Goal: Task Accomplishment & Management: Use online tool/utility

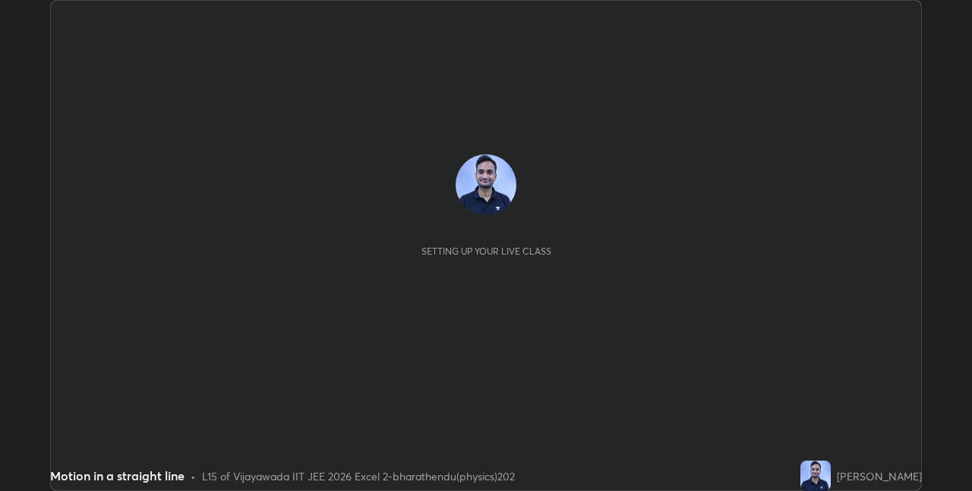
scroll to position [491, 972]
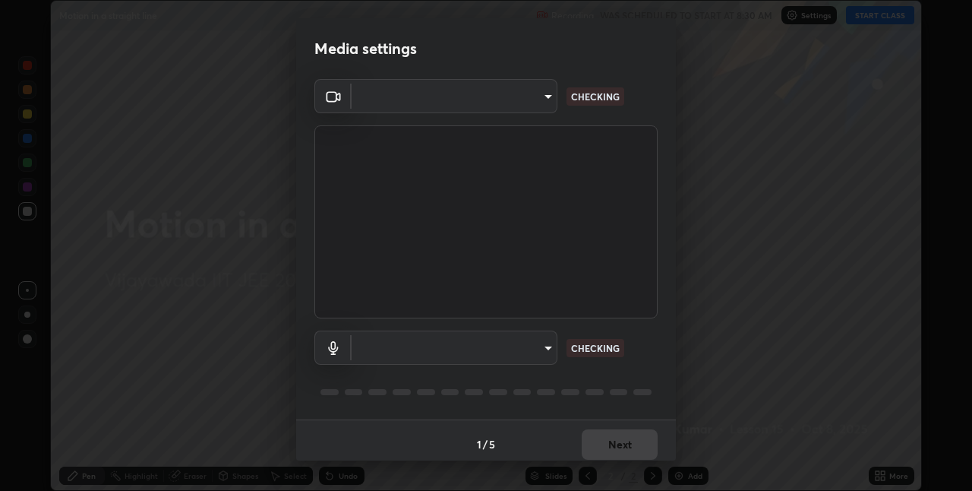
type input "d3c8abd1ee4a842ccd60d70afab7e576341cbc76817a70269f4fda5b476735d3"
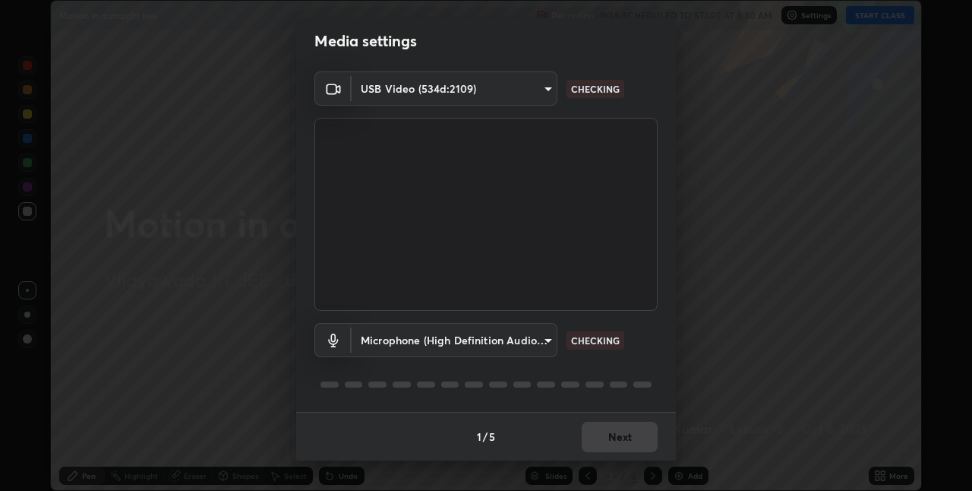
click at [541, 342] on body "Erase all Motion in a straight line Recording WAS SCHEDULED TO START AT 8:30 AM…" at bounding box center [486, 245] width 972 height 491
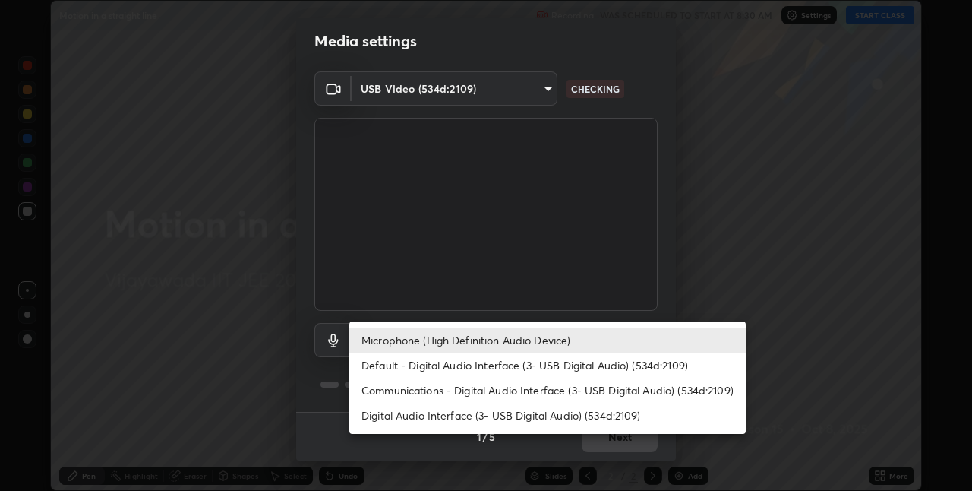
click at [577, 373] on li "Default - Digital Audio Interface (3- USB Digital Audio) (534d:2109)" at bounding box center [547, 364] width 397 height 25
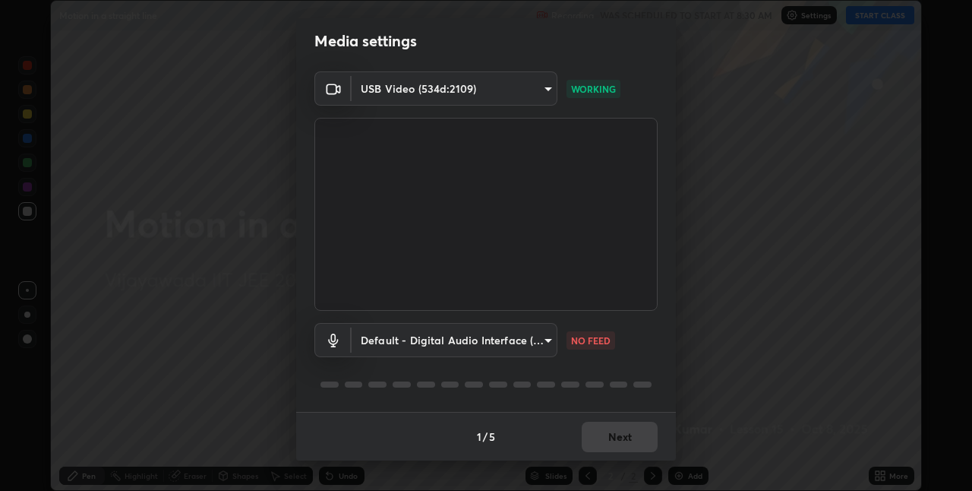
click at [541, 340] on body "Erase all Motion in a straight line Recording WAS SCHEDULED TO START AT 8:30 AM…" at bounding box center [486, 245] width 972 height 491
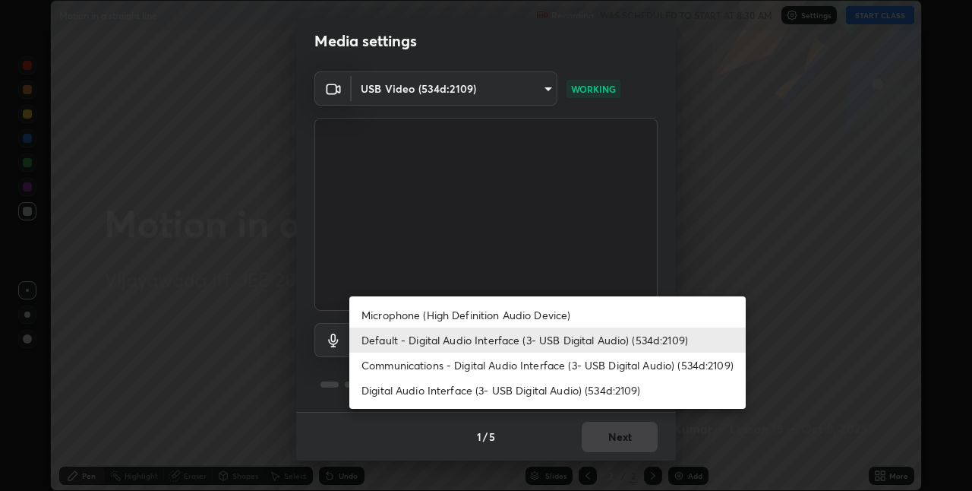
click at [563, 316] on li "Microphone (High Definition Audio Device)" at bounding box center [547, 314] width 397 height 25
type input "0481c660692beb78be68b198e9b8e59f5487535127a2e353ce85071326061b7f"
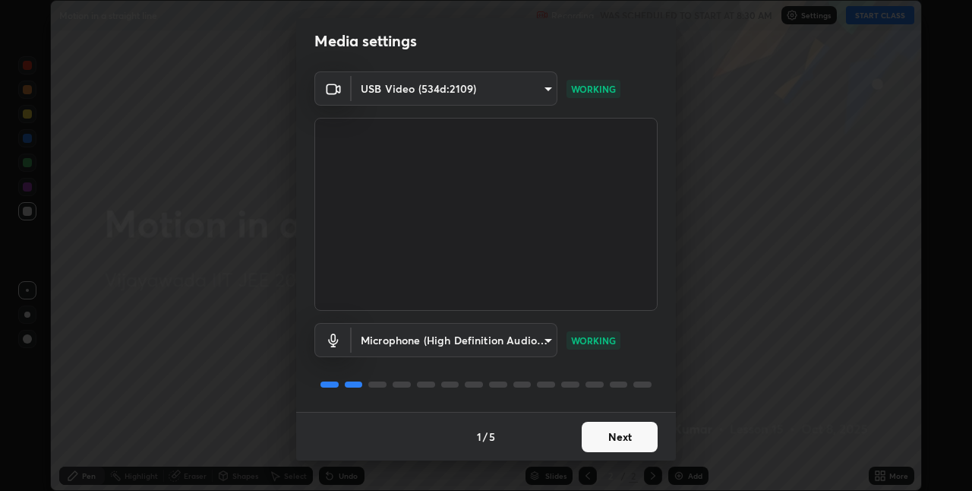
click at [627, 438] on button "Next" at bounding box center [620, 437] width 76 height 30
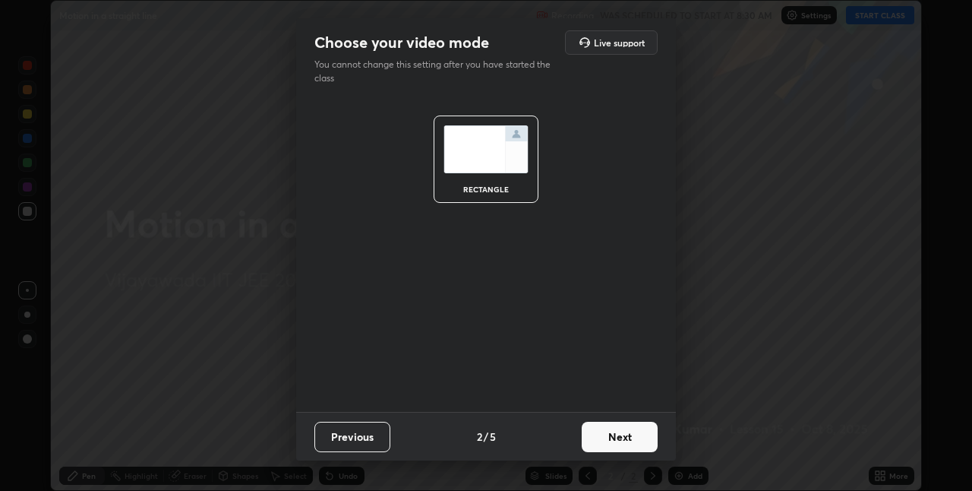
scroll to position [0, 0]
click at [624, 431] on button "Next" at bounding box center [620, 437] width 76 height 30
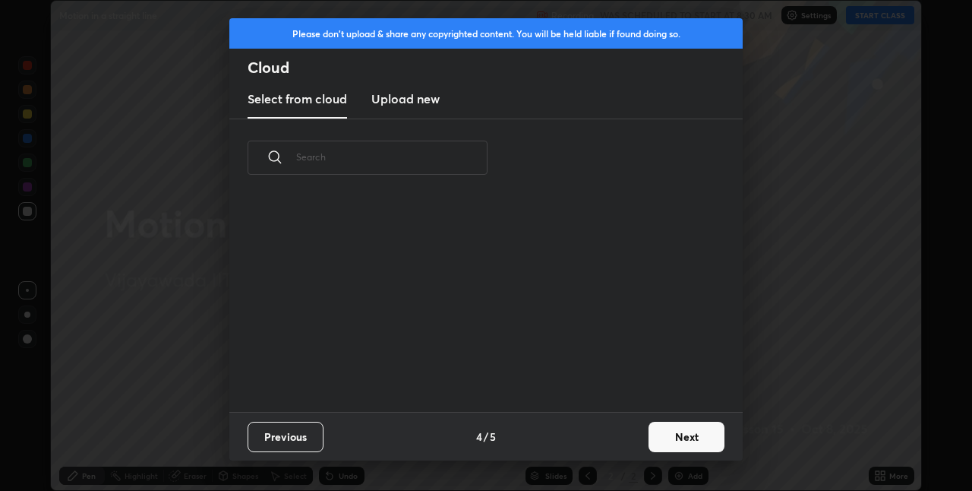
click at [630, 440] on div "Previous 4 / 5 Next" at bounding box center [486, 436] width 514 height 49
click at [676, 436] on button "Next" at bounding box center [687, 437] width 76 height 30
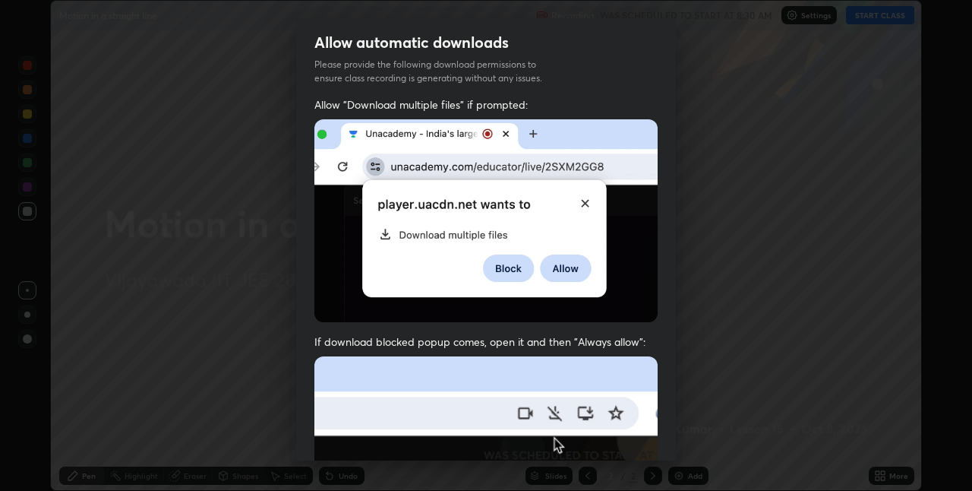
click at [686, 432] on div "Allow automatic downloads Please provide the following download permissions to …" at bounding box center [486, 245] width 972 height 491
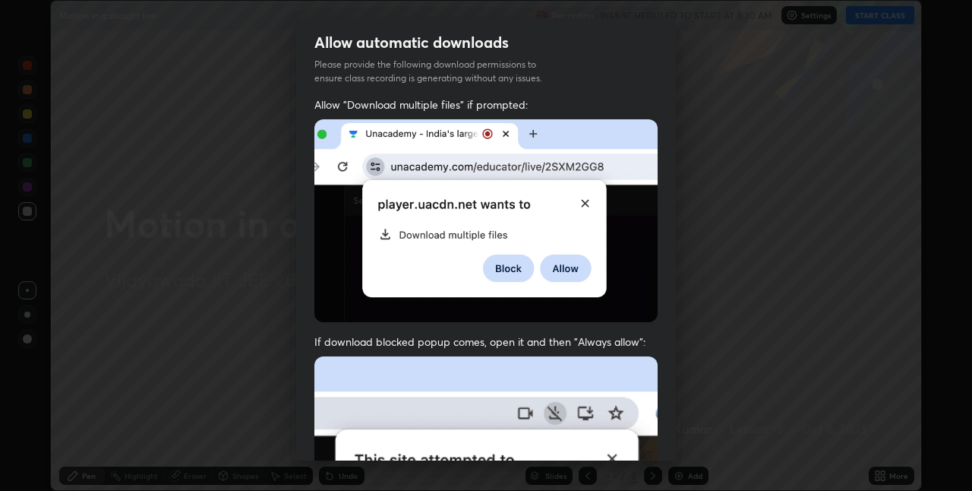
click at [688, 438] on div "Allow automatic downloads Please provide the following download permissions to …" at bounding box center [486, 245] width 972 height 491
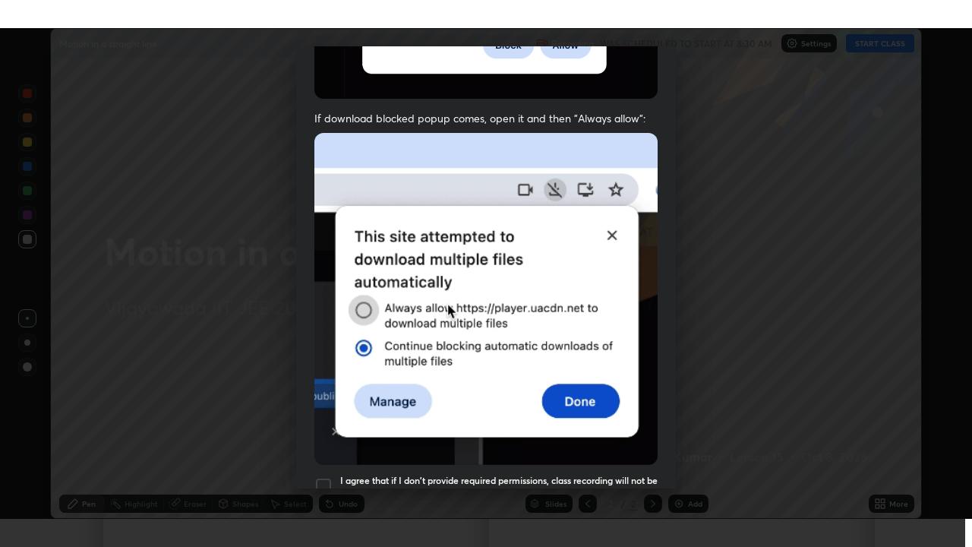
scroll to position [318, 0]
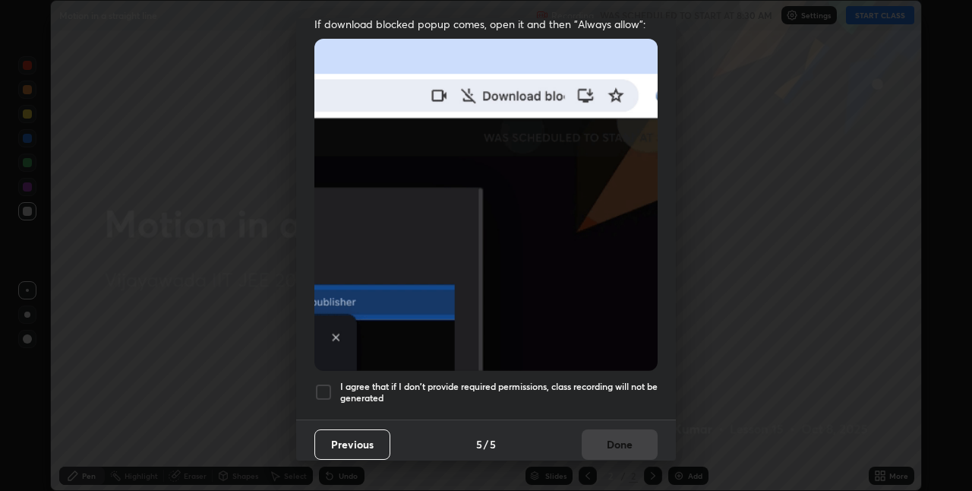
click at [337, 387] on div "I agree that if I don't provide required permissions, class recording will not …" at bounding box center [485, 392] width 343 height 18
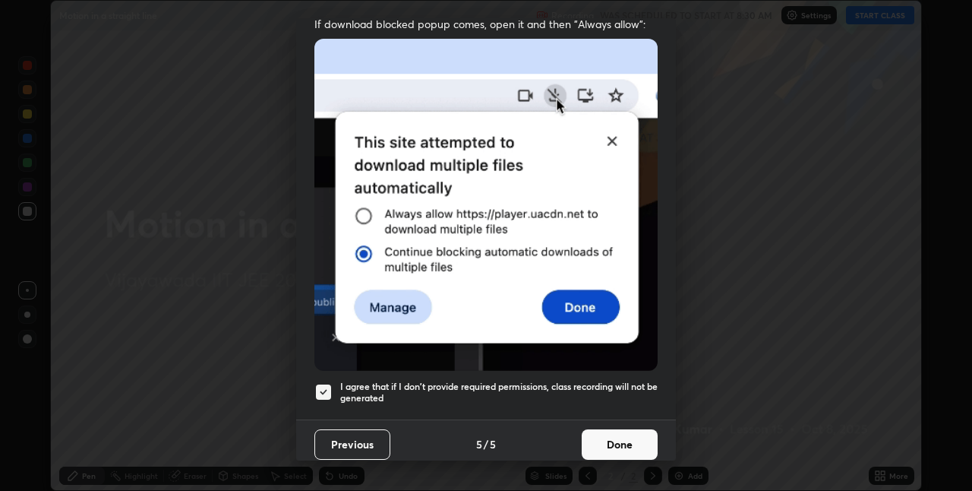
click at [631, 444] on button "Done" at bounding box center [620, 444] width 76 height 30
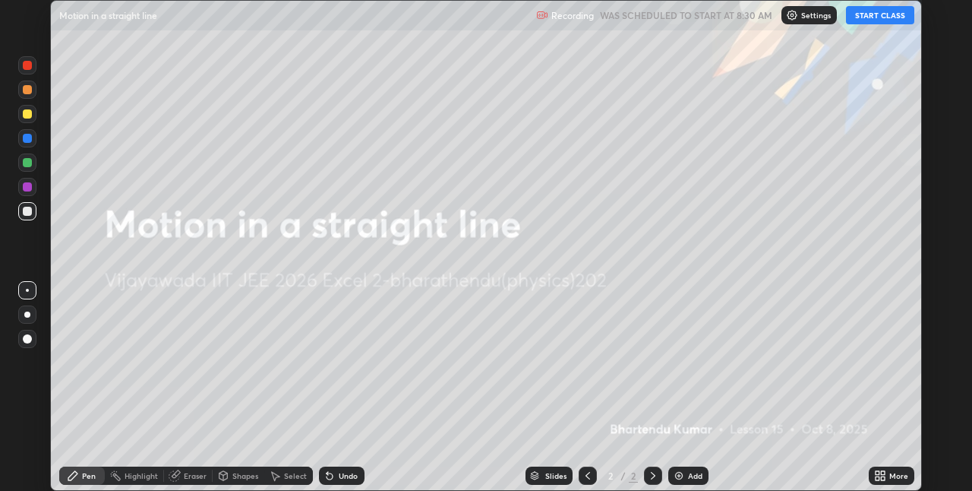
click at [697, 476] on div "Add" at bounding box center [695, 476] width 14 height 8
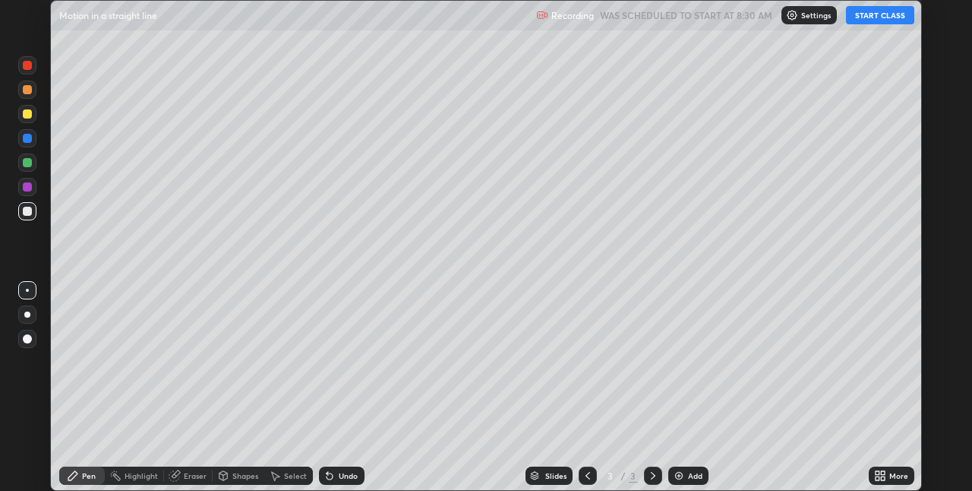
click at [889, 476] on div "More" at bounding box center [892, 475] width 46 height 18
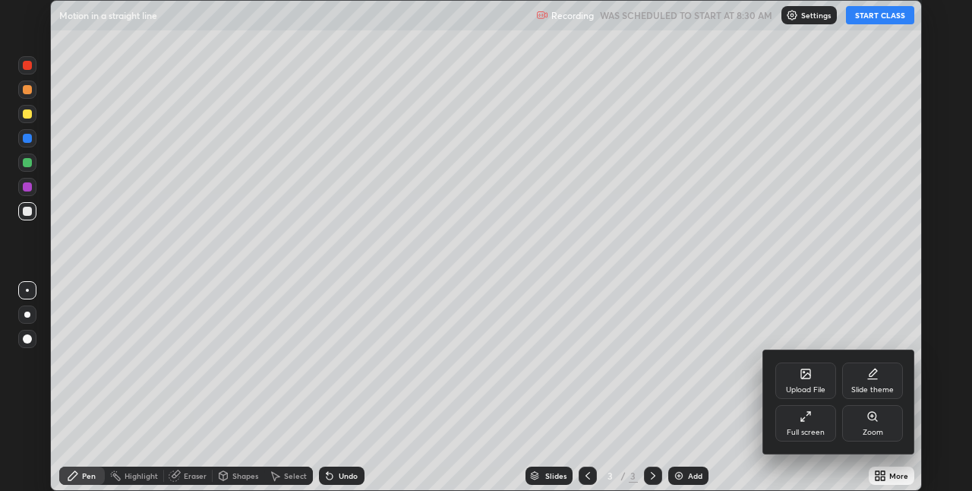
click at [817, 423] on div "Full screen" at bounding box center [806, 423] width 61 height 36
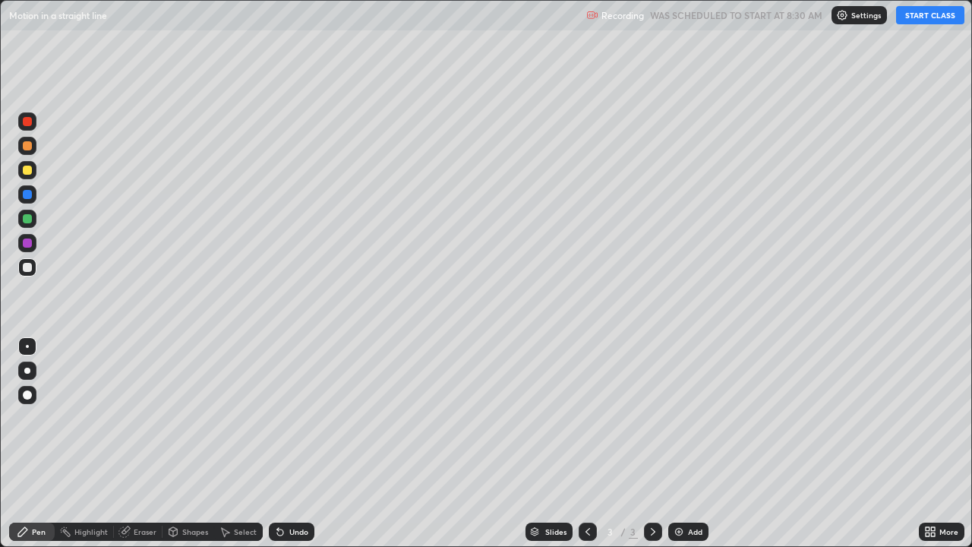
scroll to position [547, 972]
click at [942, 21] on button "START CLASS" at bounding box center [930, 15] width 68 height 18
click at [32, 177] on div at bounding box center [27, 170] width 18 height 18
click at [29, 151] on div at bounding box center [27, 146] width 18 height 18
click at [29, 268] on div at bounding box center [27, 267] width 9 height 9
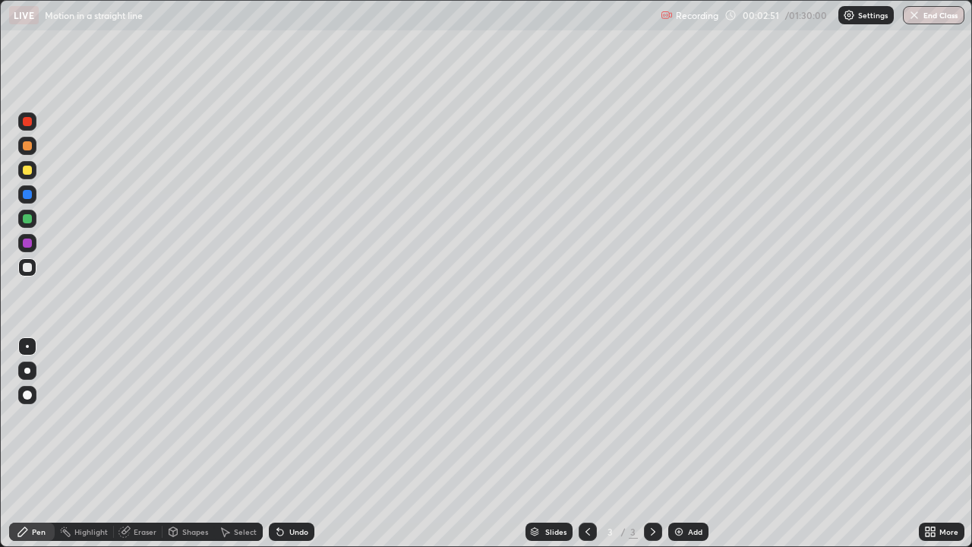
click at [27, 172] on div at bounding box center [27, 170] width 9 height 9
click at [27, 269] on div at bounding box center [27, 267] width 9 height 9
click at [27, 270] on div at bounding box center [27, 267] width 9 height 9
click at [33, 148] on div at bounding box center [27, 146] width 18 height 18
click at [28, 173] on div at bounding box center [27, 170] width 9 height 9
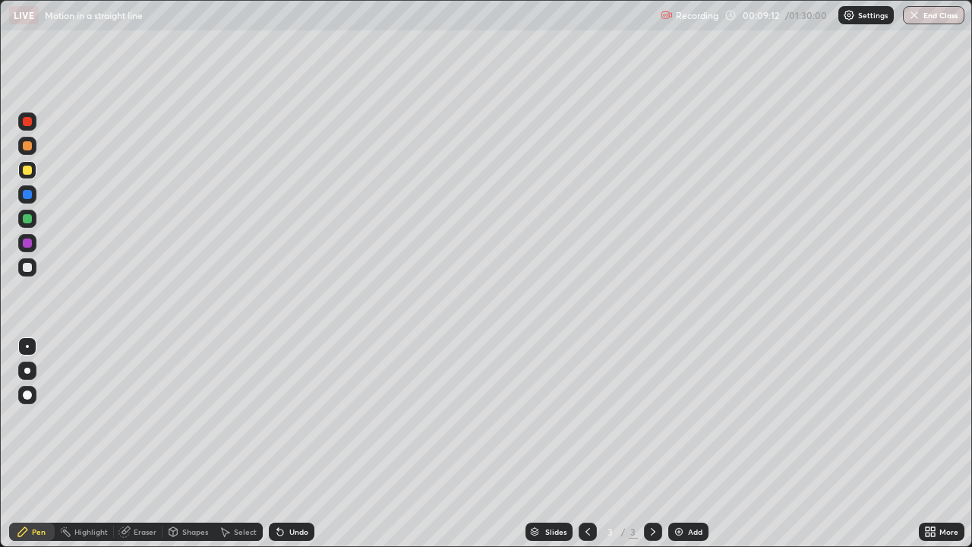
click at [28, 122] on div at bounding box center [27, 121] width 9 height 9
click at [27, 270] on div at bounding box center [27, 267] width 9 height 9
click at [699, 490] on div "Add" at bounding box center [695, 532] width 14 height 8
click at [32, 153] on div at bounding box center [27, 146] width 18 height 18
click at [11, 490] on div "Pen" at bounding box center [32, 532] width 46 height 18
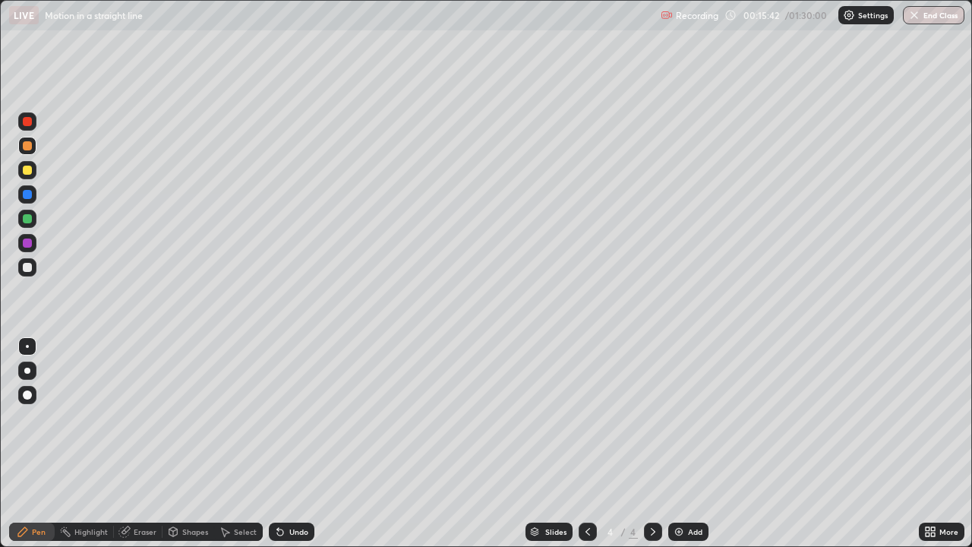
click at [25, 125] on div at bounding box center [27, 121] width 9 height 9
click at [30, 268] on div at bounding box center [27, 267] width 9 height 9
click at [693, 490] on div "Add" at bounding box center [695, 532] width 14 height 8
click at [31, 149] on div at bounding box center [27, 145] width 9 height 9
click at [25, 170] on div at bounding box center [27, 170] width 9 height 9
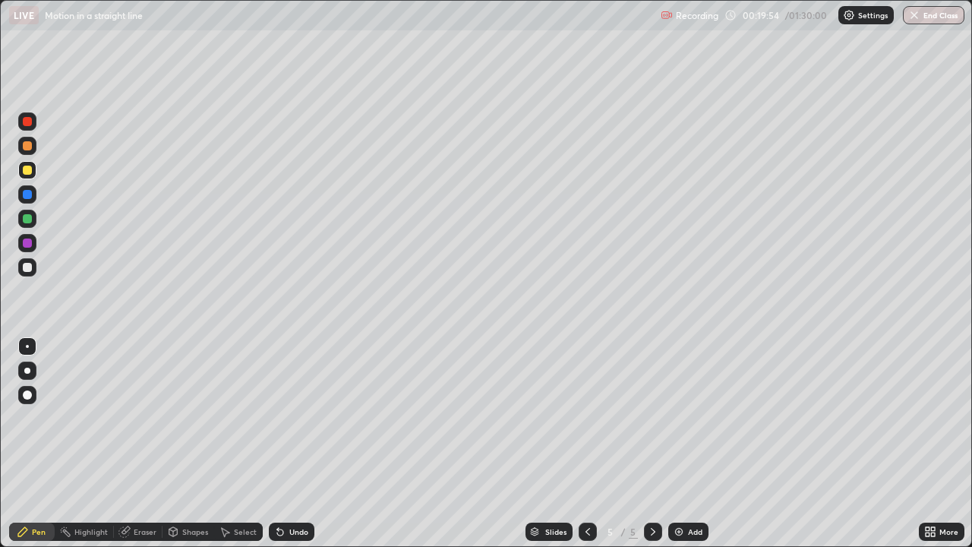
click at [27, 198] on div at bounding box center [27, 194] width 9 height 9
click at [26, 172] on div at bounding box center [27, 170] width 9 height 9
click at [27, 244] on div at bounding box center [27, 243] width 9 height 9
click at [28, 123] on div at bounding box center [27, 121] width 9 height 9
click at [28, 246] on div at bounding box center [27, 243] width 9 height 9
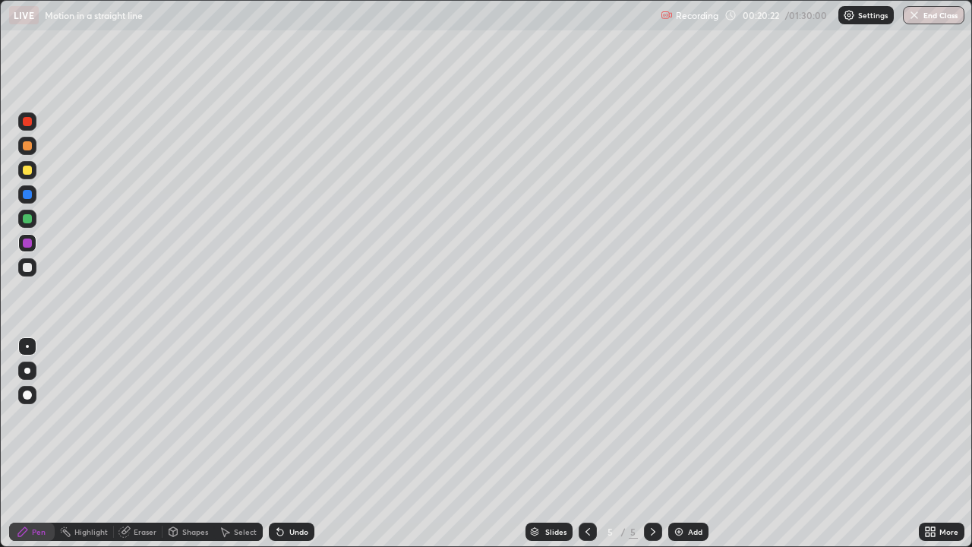
click at [24, 265] on div at bounding box center [27, 267] width 9 height 9
click at [30, 222] on div at bounding box center [27, 218] width 9 height 9
click at [27, 244] on div at bounding box center [27, 243] width 9 height 9
click at [699, 490] on div "Add" at bounding box center [695, 532] width 14 height 8
click at [24, 173] on div at bounding box center [27, 170] width 9 height 9
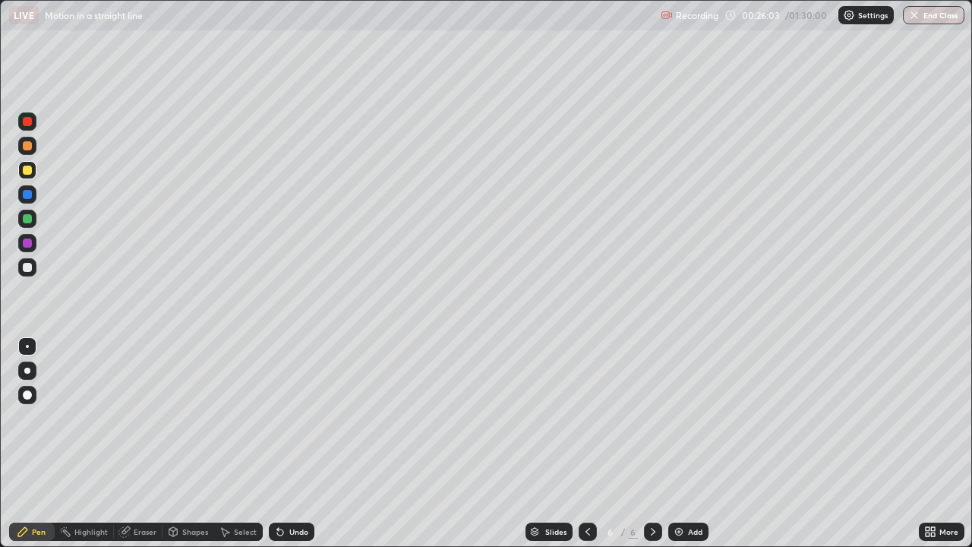
click at [30, 119] on div at bounding box center [27, 121] width 9 height 9
click at [33, 147] on div at bounding box center [27, 146] width 18 height 18
click at [27, 245] on div at bounding box center [27, 243] width 9 height 9
click at [26, 221] on div at bounding box center [27, 218] width 9 height 9
click at [29, 174] on div at bounding box center [27, 170] width 9 height 9
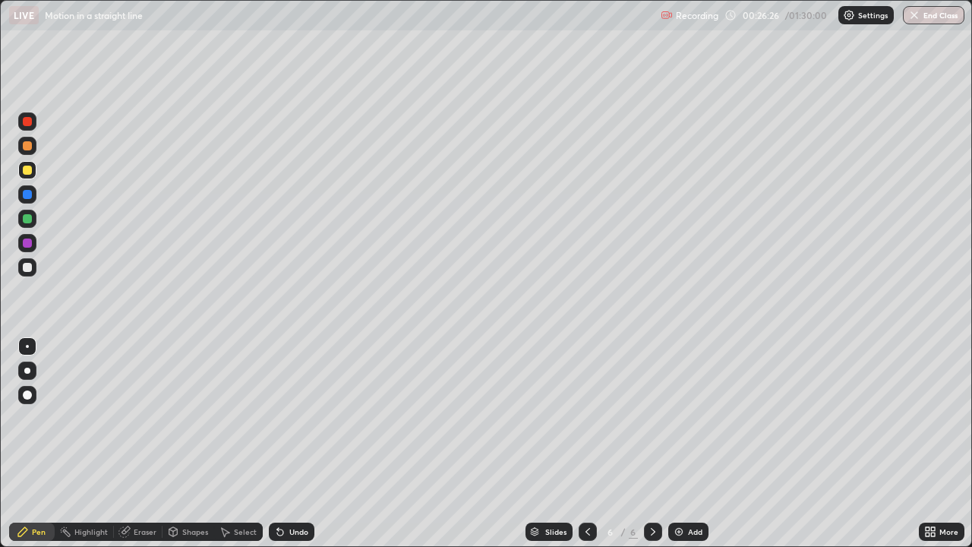
click at [27, 122] on div at bounding box center [27, 121] width 9 height 9
click at [27, 195] on div at bounding box center [27, 194] width 9 height 9
click at [25, 171] on div at bounding box center [27, 170] width 9 height 9
click at [27, 147] on div at bounding box center [27, 145] width 9 height 9
click at [31, 179] on div at bounding box center [27, 170] width 18 height 18
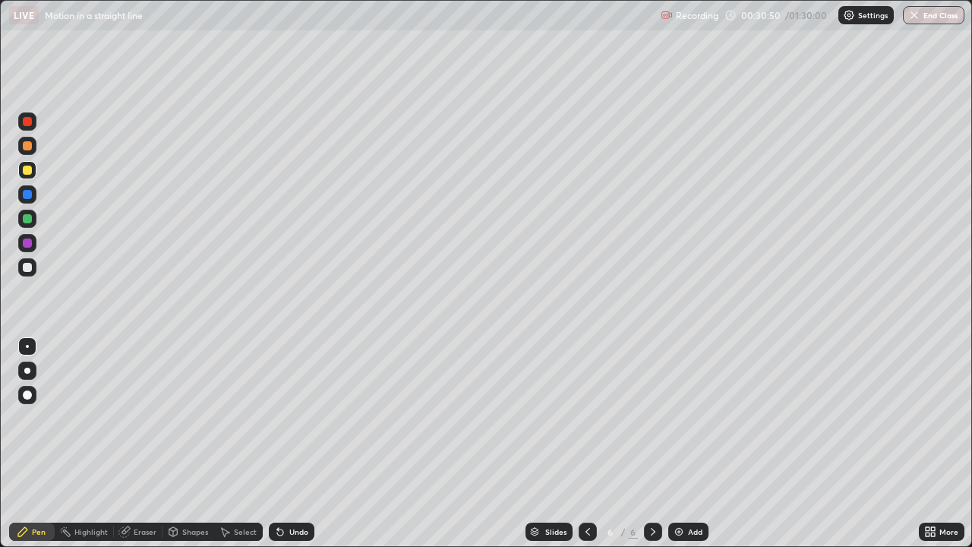
click at [691, 490] on div "Add" at bounding box center [688, 532] width 40 height 18
click at [292, 490] on div "Undo" at bounding box center [298, 532] width 19 height 8
click at [27, 270] on div at bounding box center [27, 267] width 9 height 9
click at [27, 172] on div at bounding box center [27, 170] width 9 height 9
click at [28, 173] on div at bounding box center [27, 170] width 9 height 9
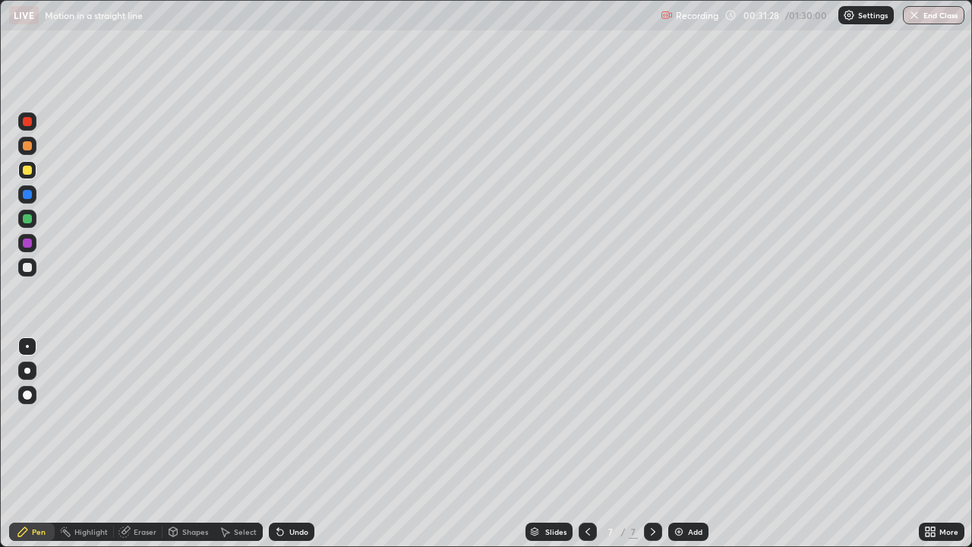
click at [27, 197] on div at bounding box center [27, 194] width 9 height 9
click at [688, 490] on div "Add" at bounding box center [695, 532] width 14 height 8
click at [28, 267] on div at bounding box center [27, 267] width 9 height 9
click at [686, 490] on div "Add" at bounding box center [688, 532] width 40 height 18
click at [26, 172] on div at bounding box center [27, 170] width 9 height 9
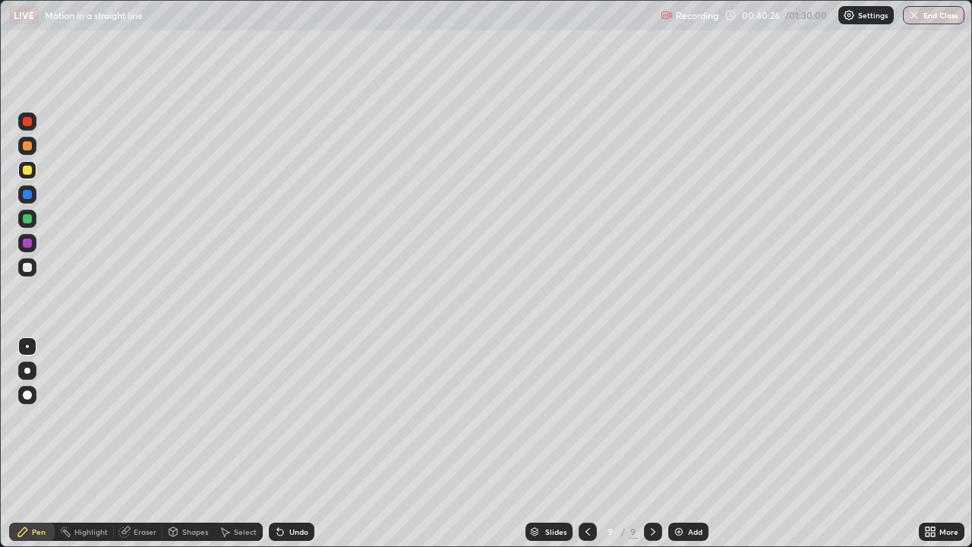
click at [27, 268] on div at bounding box center [27, 267] width 9 height 9
click at [28, 174] on div at bounding box center [27, 170] width 9 height 9
click at [27, 270] on div at bounding box center [27, 267] width 9 height 9
click at [28, 170] on div at bounding box center [27, 170] width 9 height 9
click at [699, 490] on div "Add" at bounding box center [695, 532] width 14 height 8
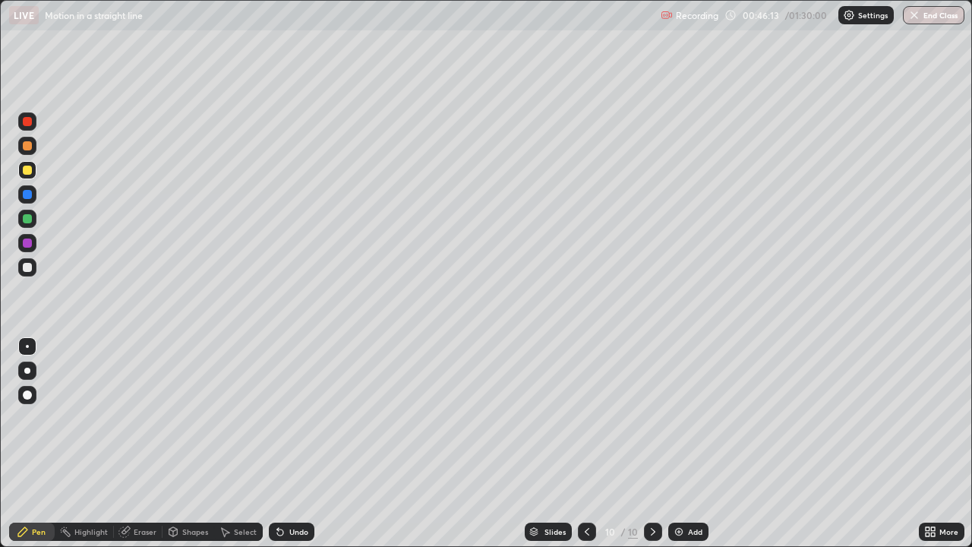
click at [27, 152] on div at bounding box center [27, 146] width 18 height 18
click at [30, 125] on div at bounding box center [27, 121] width 9 height 9
click at [23, 270] on div at bounding box center [27, 267] width 18 height 18
click at [26, 172] on div at bounding box center [27, 170] width 9 height 9
click at [31, 125] on div at bounding box center [27, 121] width 18 height 18
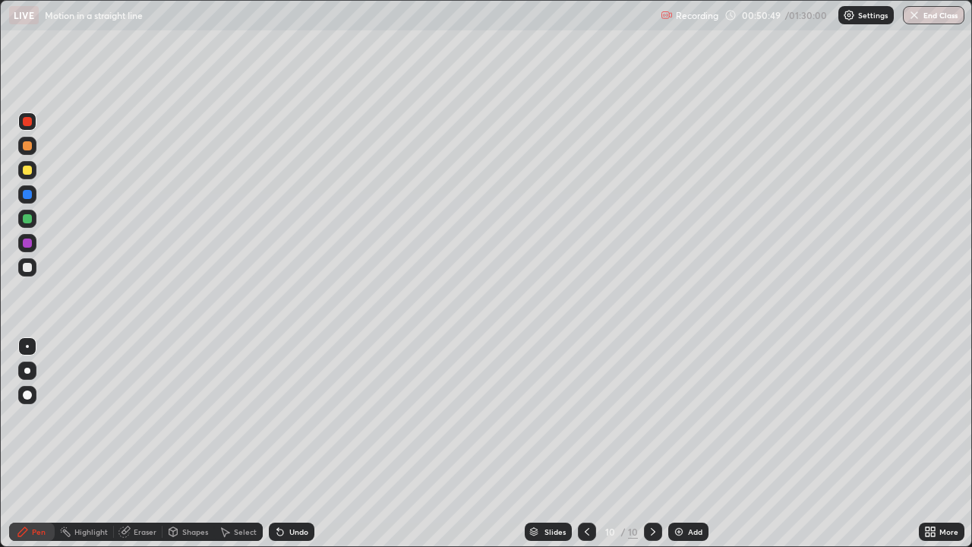
click at [704, 490] on div "Add" at bounding box center [688, 532] width 40 height 18
click at [28, 173] on div at bounding box center [27, 170] width 9 height 9
click at [188, 490] on div "Shapes" at bounding box center [195, 532] width 26 height 8
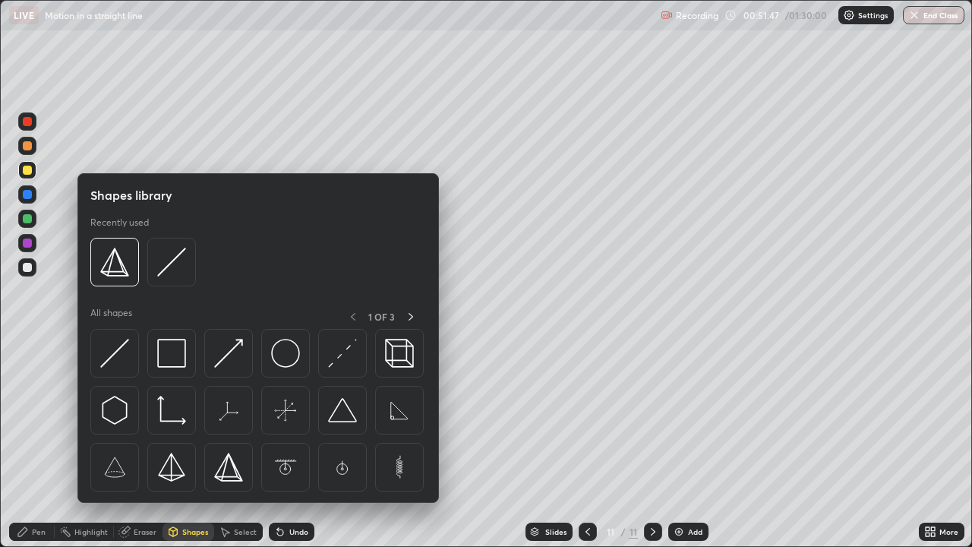
click at [144, 490] on div "Eraser" at bounding box center [145, 532] width 23 height 8
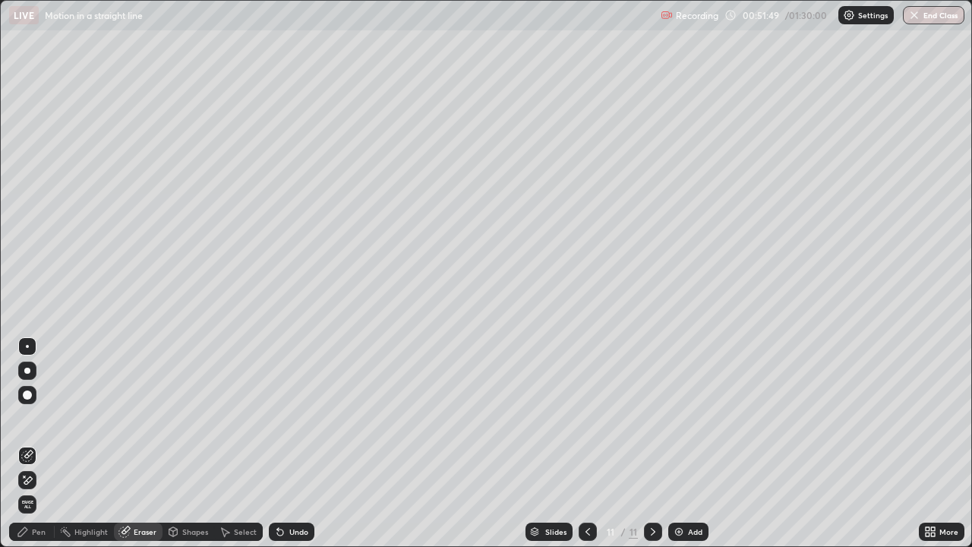
click at [40, 490] on div "Pen" at bounding box center [39, 532] width 14 height 8
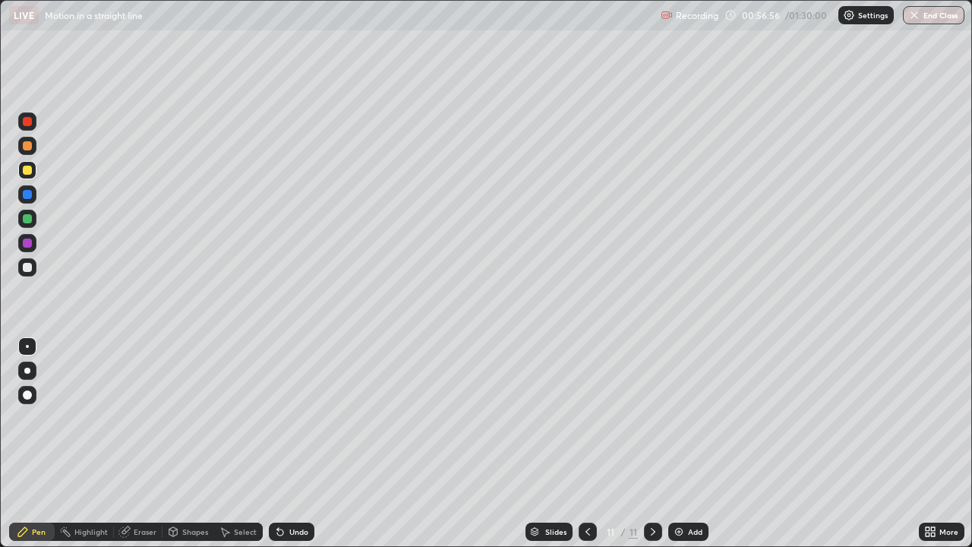
click at [697, 490] on div "Add" at bounding box center [688, 532] width 40 height 18
click at [31, 271] on div at bounding box center [27, 267] width 18 height 18
click at [28, 172] on div at bounding box center [27, 170] width 9 height 9
click at [28, 265] on div at bounding box center [27, 267] width 9 height 9
click at [29, 147] on div at bounding box center [27, 145] width 9 height 9
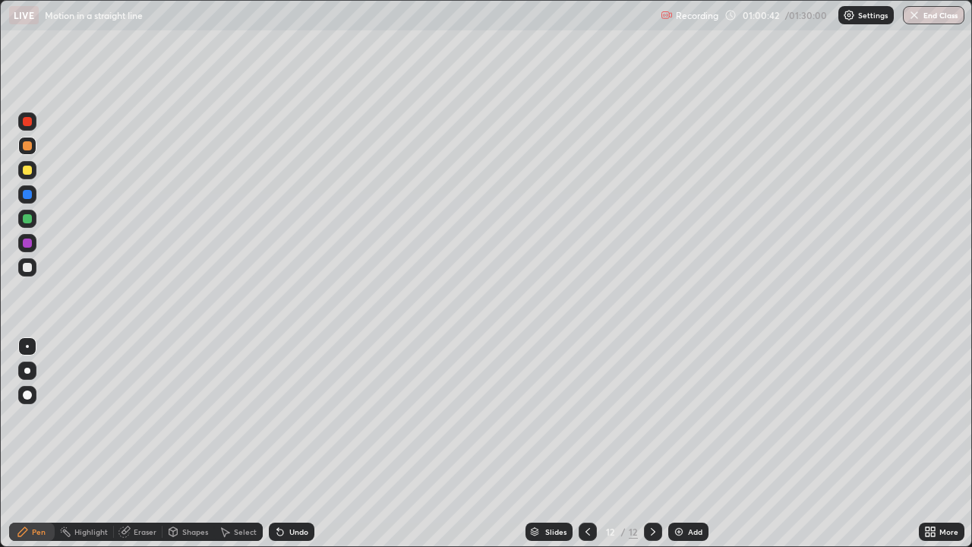
click at [24, 267] on div at bounding box center [27, 267] width 9 height 9
click at [694, 490] on div "Add" at bounding box center [695, 532] width 14 height 8
click at [29, 173] on div at bounding box center [27, 170] width 9 height 9
click at [30, 263] on div at bounding box center [27, 267] width 18 height 18
click at [678, 490] on img at bounding box center [679, 532] width 12 height 12
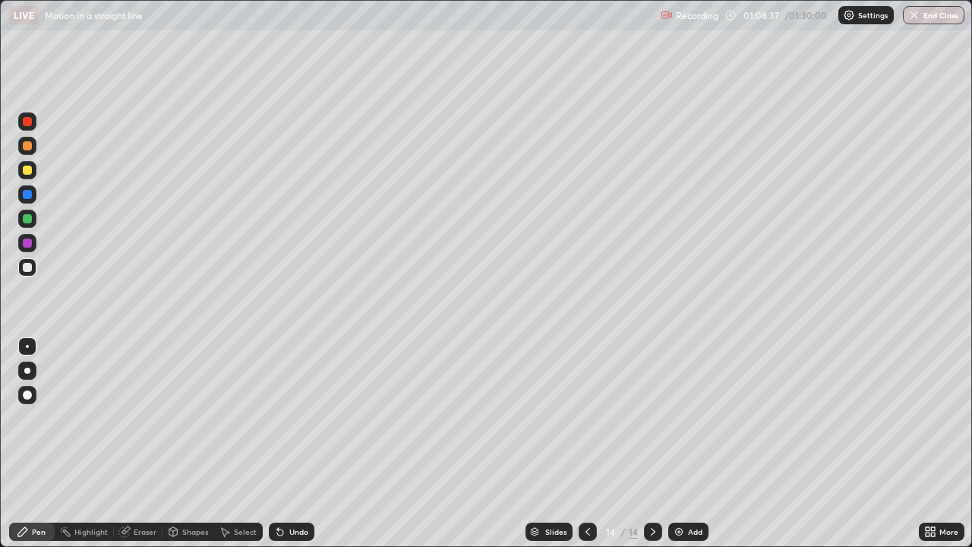
click at [28, 245] on div at bounding box center [27, 243] width 9 height 9
click at [33, 267] on div at bounding box center [27, 267] width 18 height 18
click at [31, 170] on div at bounding box center [27, 170] width 9 height 9
click at [33, 147] on div at bounding box center [27, 146] width 18 height 18
click at [147, 490] on div "Eraser" at bounding box center [145, 532] width 23 height 8
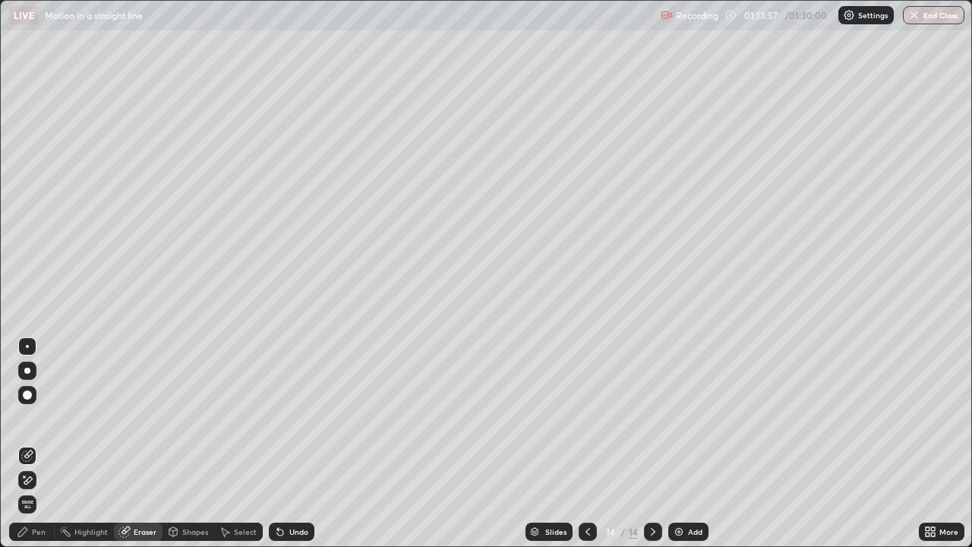
click at [37, 490] on div "Pen" at bounding box center [39, 532] width 14 height 8
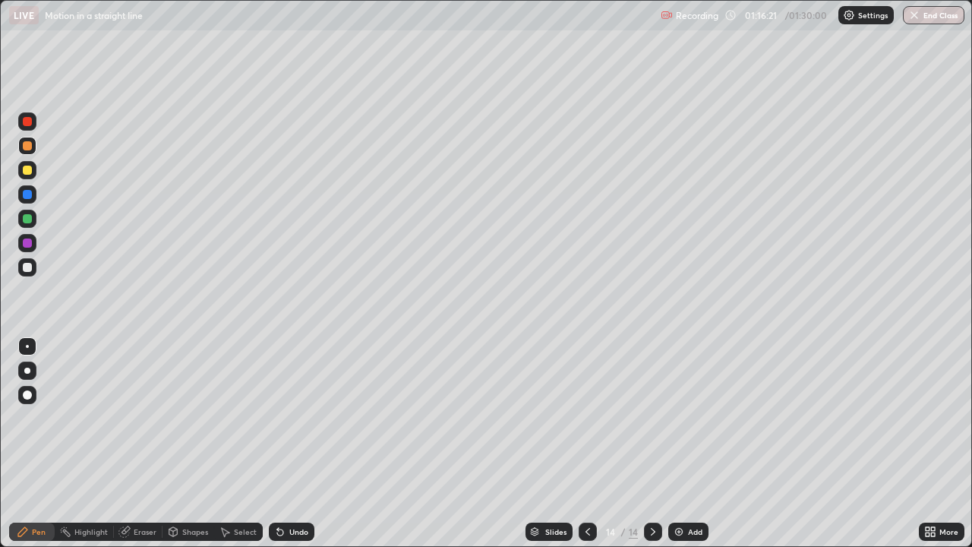
click at [689, 490] on div "Add" at bounding box center [688, 532] width 40 height 18
click at [23, 265] on div at bounding box center [27, 267] width 9 height 9
click at [27, 171] on div at bounding box center [27, 170] width 9 height 9
click at [24, 215] on div at bounding box center [27, 218] width 9 height 9
click at [943, 17] on button "End Class" at bounding box center [934, 15] width 62 height 18
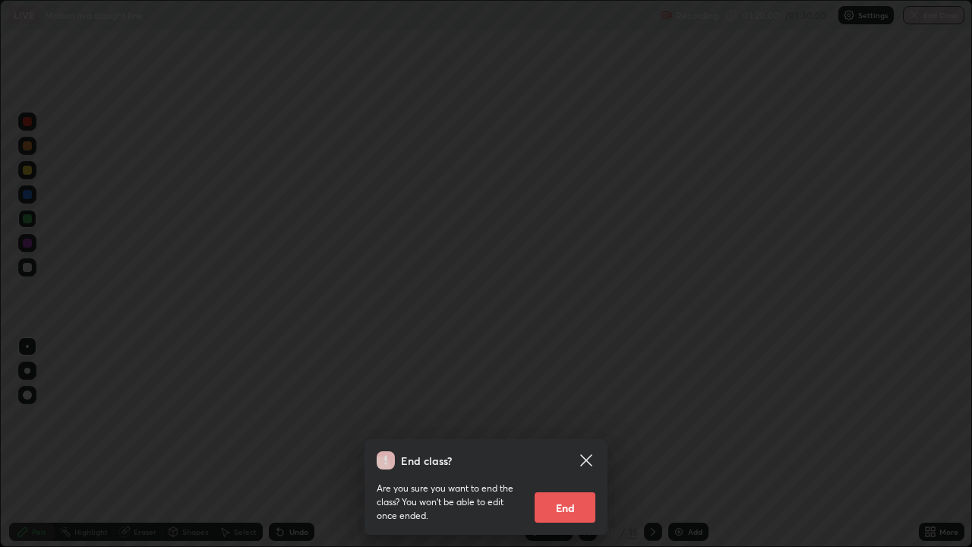
click at [562, 490] on button "End" at bounding box center [565, 507] width 61 height 30
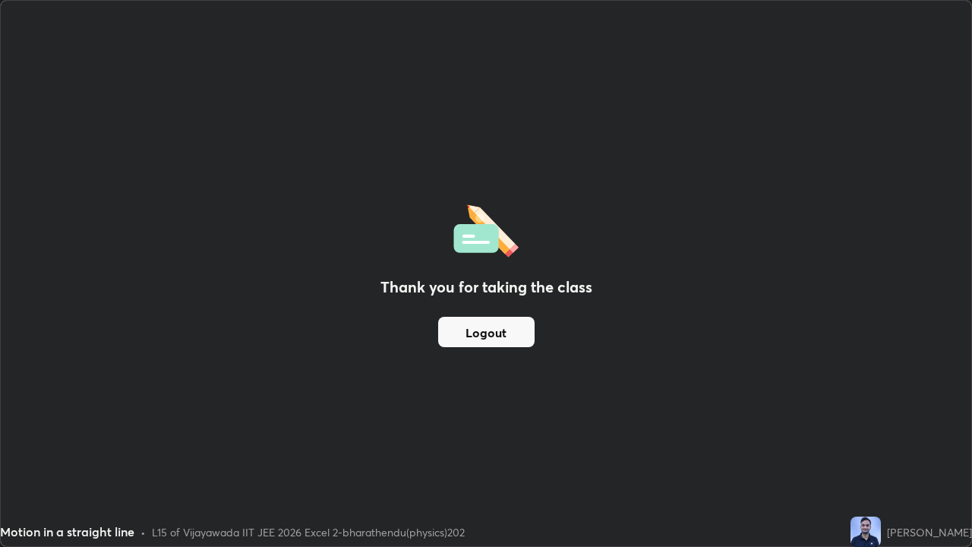
click at [495, 332] on button "Logout" at bounding box center [486, 332] width 96 height 30
